Goal: Transaction & Acquisition: Download file/media

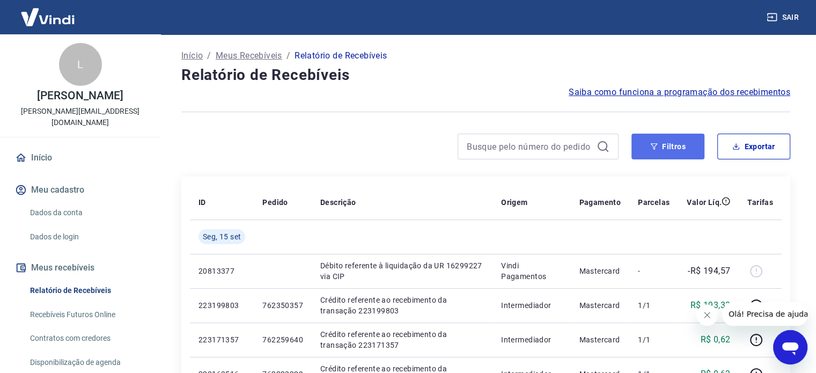
click at [678, 151] on button "Filtros" at bounding box center [668, 147] width 73 height 26
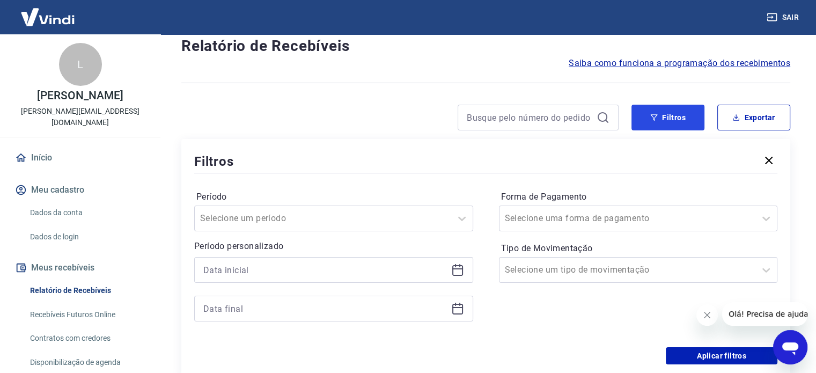
scroll to position [54, 0]
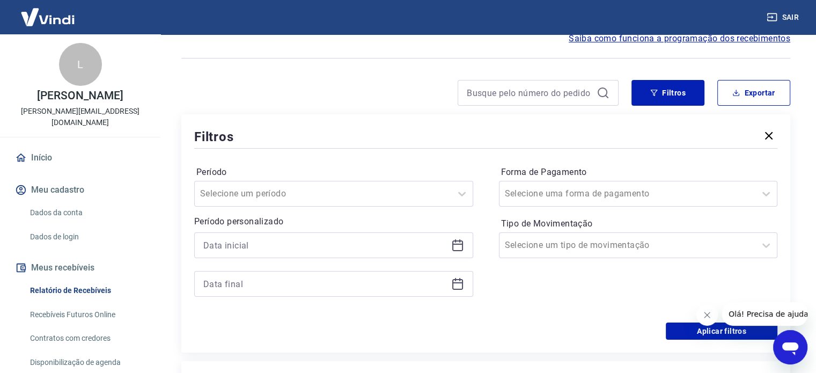
click at [764, 138] on icon "button" at bounding box center [769, 135] width 13 height 13
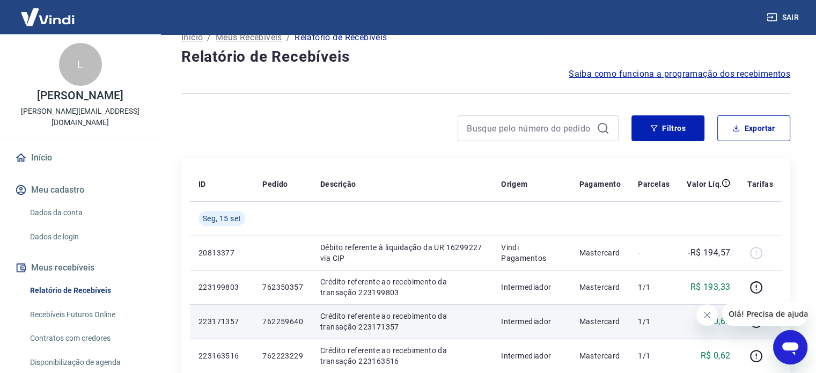
scroll to position [0, 0]
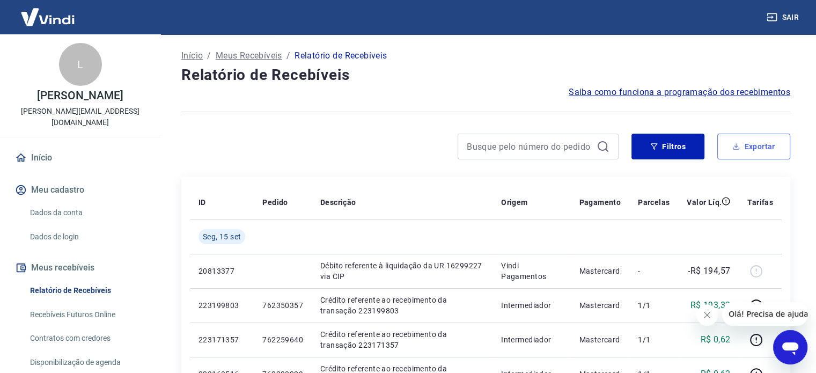
click at [762, 147] on button "Exportar" at bounding box center [754, 147] width 73 height 26
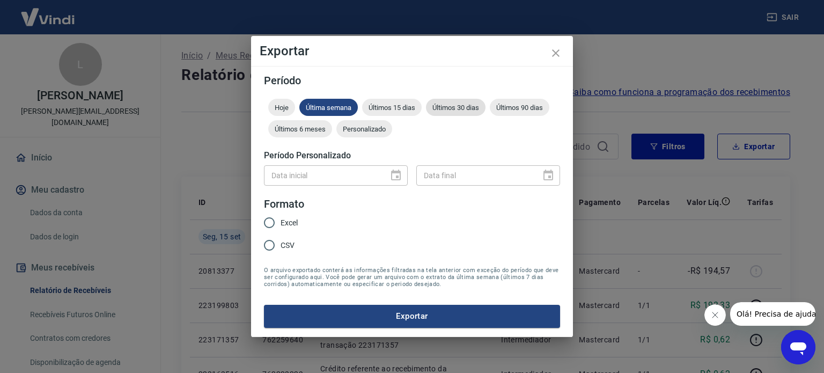
click at [466, 111] on span "Últimos 30 dias" at bounding box center [456, 108] width 60 height 8
click at [272, 218] on input "Excel" at bounding box center [269, 222] width 23 height 23
radio input "true"
click at [423, 315] on button "Exportar" at bounding box center [412, 316] width 296 height 23
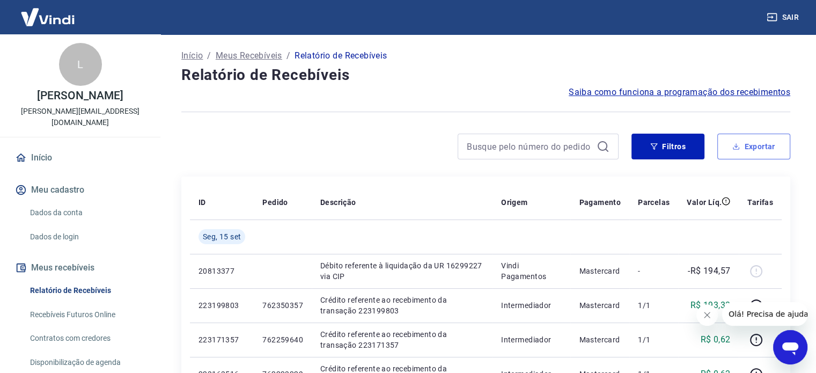
click at [735, 147] on icon "button" at bounding box center [737, 147] width 8 height 8
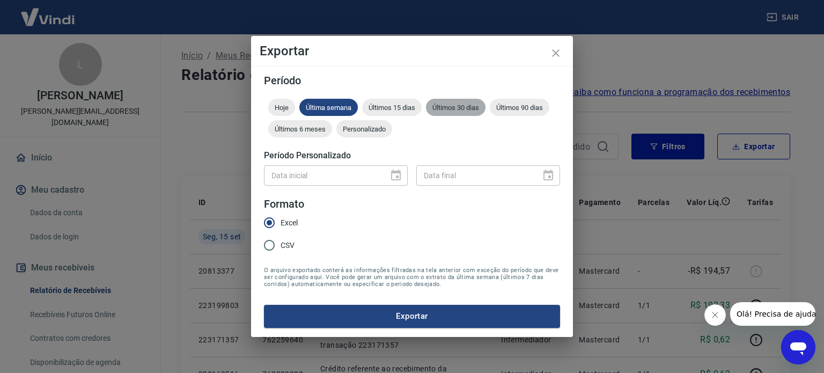
click at [465, 106] on span "Últimos 30 dias" at bounding box center [456, 108] width 60 height 8
click at [275, 224] on input "Excel" at bounding box center [269, 222] width 23 height 23
click at [431, 315] on button "Exportar" at bounding box center [412, 316] width 296 height 23
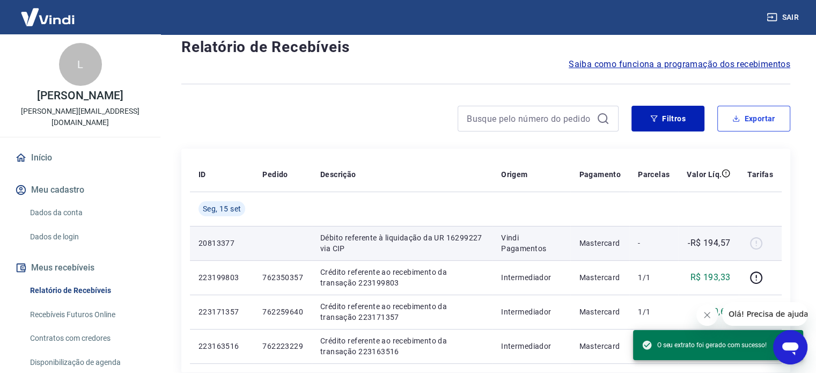
scroll to position [54, 0]
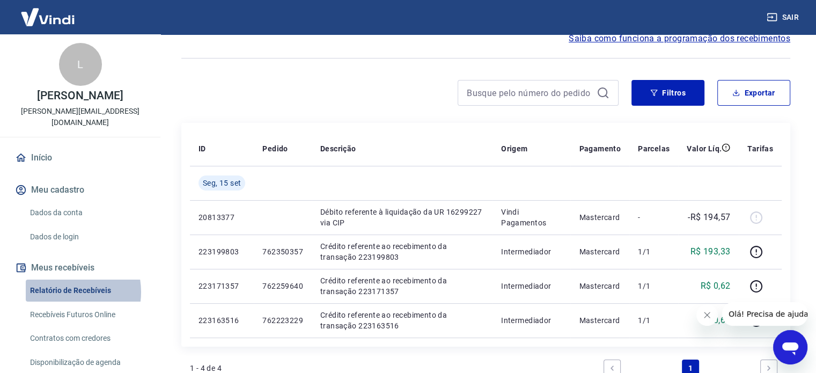
click at [63, 281] on link "Relatório de Recebíveis" at bounding box center [87, 291] width 122 height 22
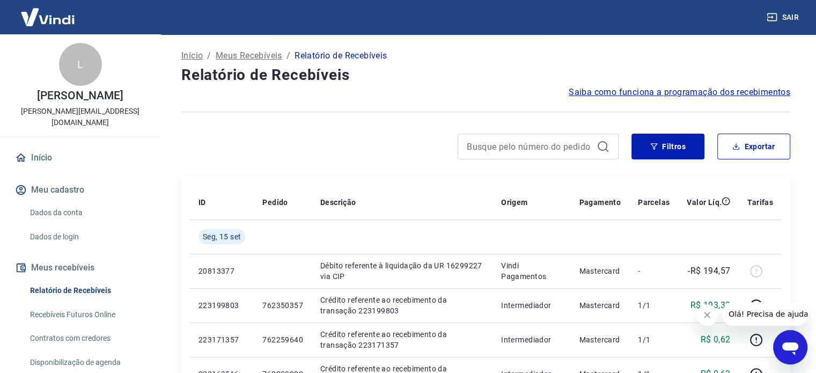
click at [93, 304] on link "Recebíveis Futuros Online" at bounding box center [87, 315] width 122 height 22
